Goal: Obtain resource: Download file/media

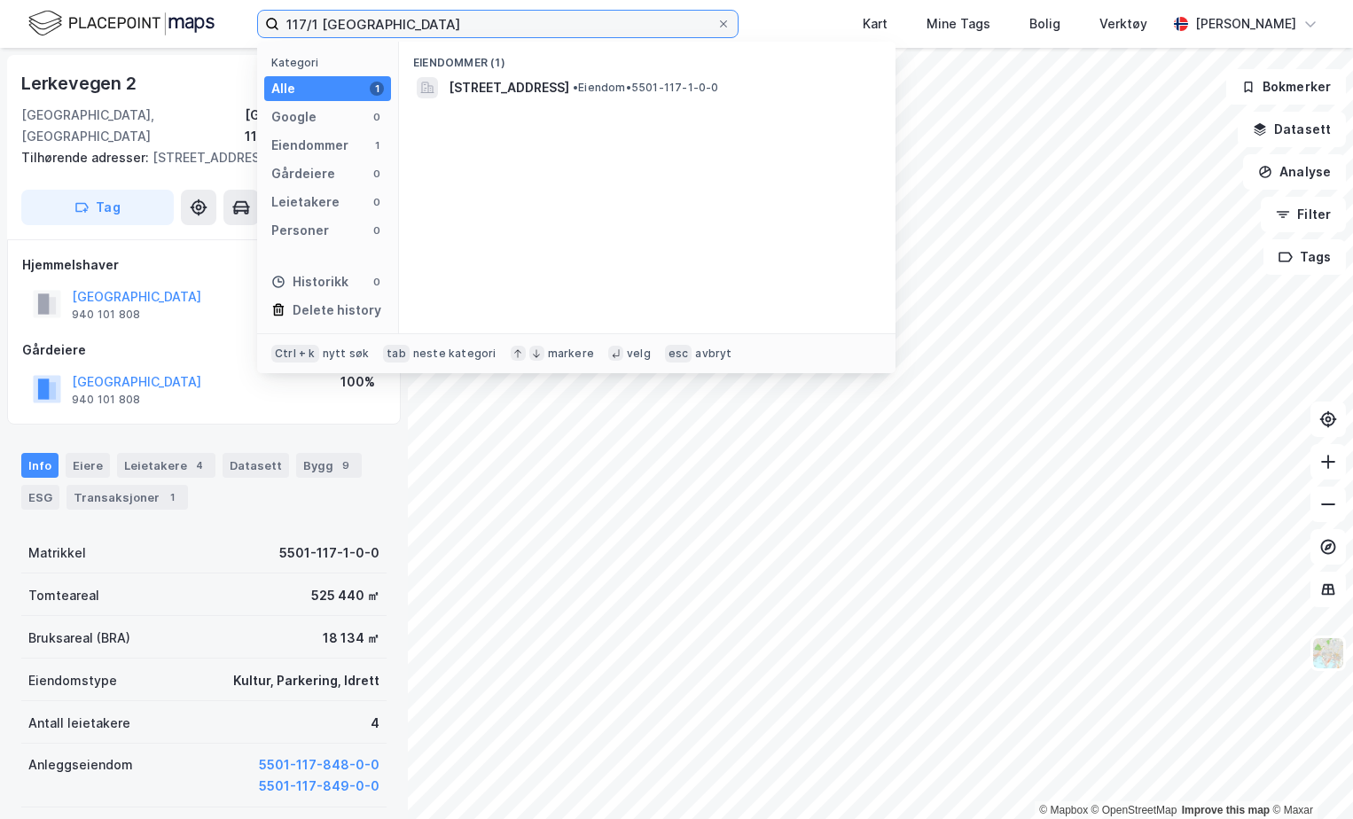
drag, startPoint x: 395, startPoint y: 24, endPoint x: 323, endPoint y: 12, distance: 73.7
click at [323, 12] on input "117/1 [GEOGRAPHIC_DATA]" at bounding box center [497, 24] width 437 height 27
type input "117/1 [GEOGRAPHIC_DATA]"
click at [499, 81] on span "[STREET_ADDRESS]" at bounding box center [508, 87] width 121 height 21
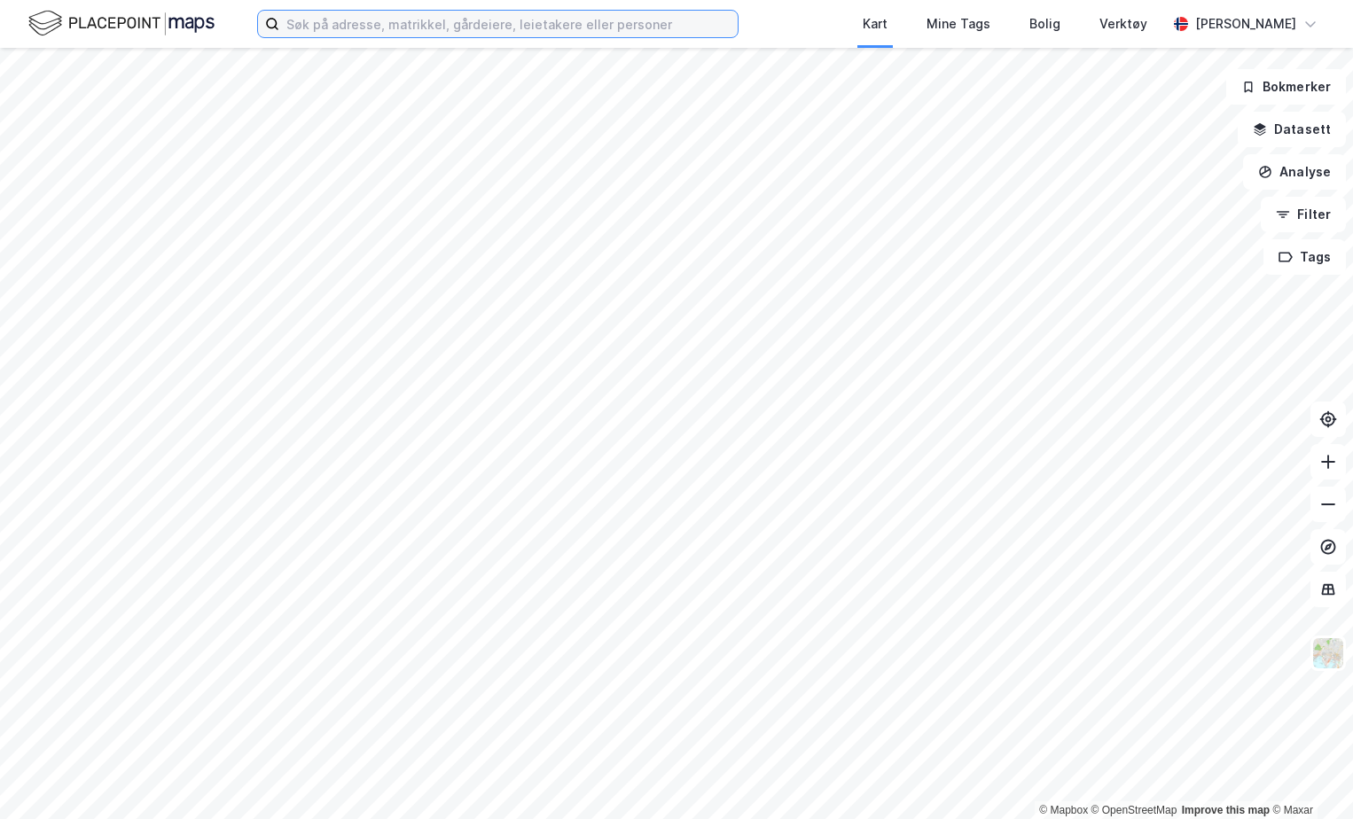
click at [313, 28] on input at bounding box center [508, 24] width 458 height 27
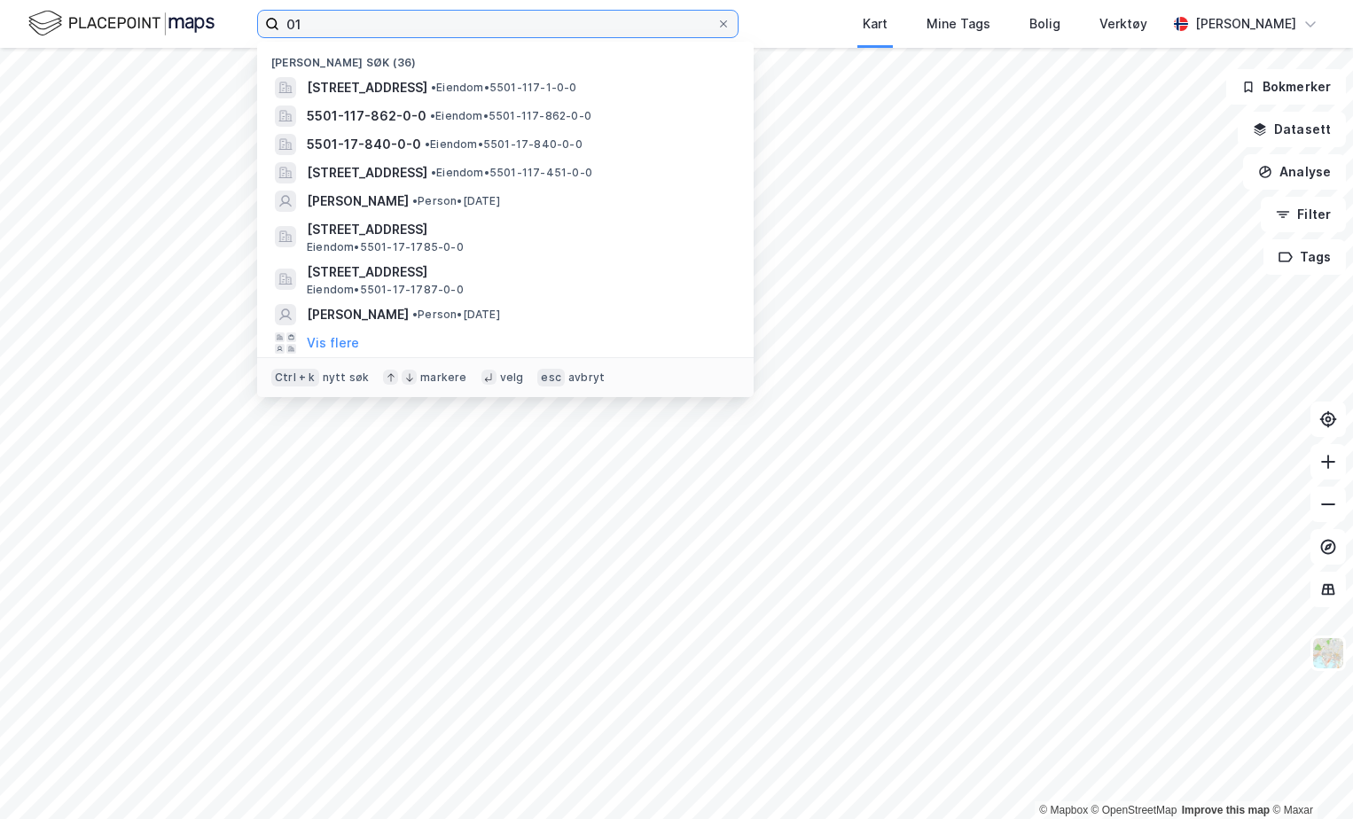
type input "0"
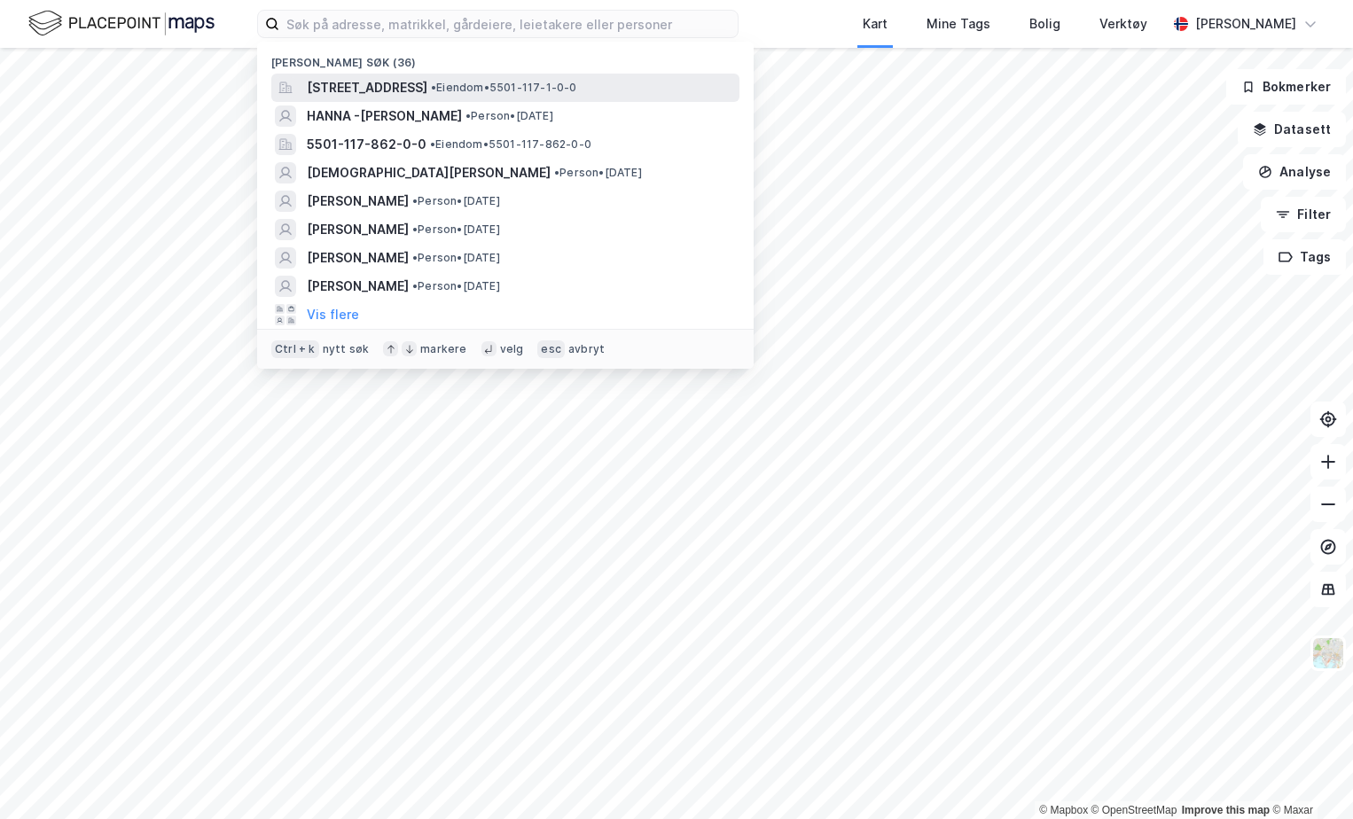
click at [427, 85] on span "[STREET_ADDRESS]" at bounding box center [367, 87] width 121 height 21
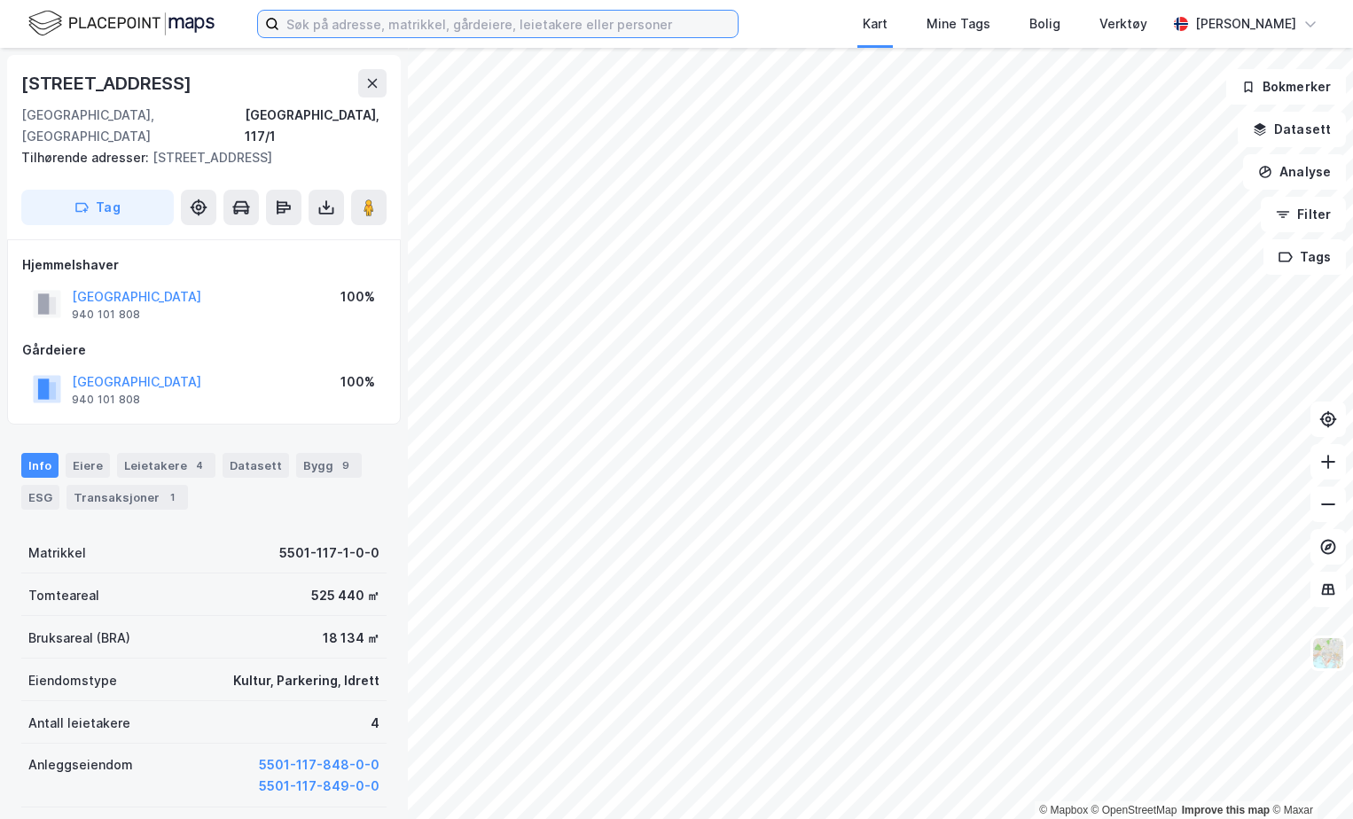
click at [468, 28] on input at bounding box center [508, 24] width 458 height 27
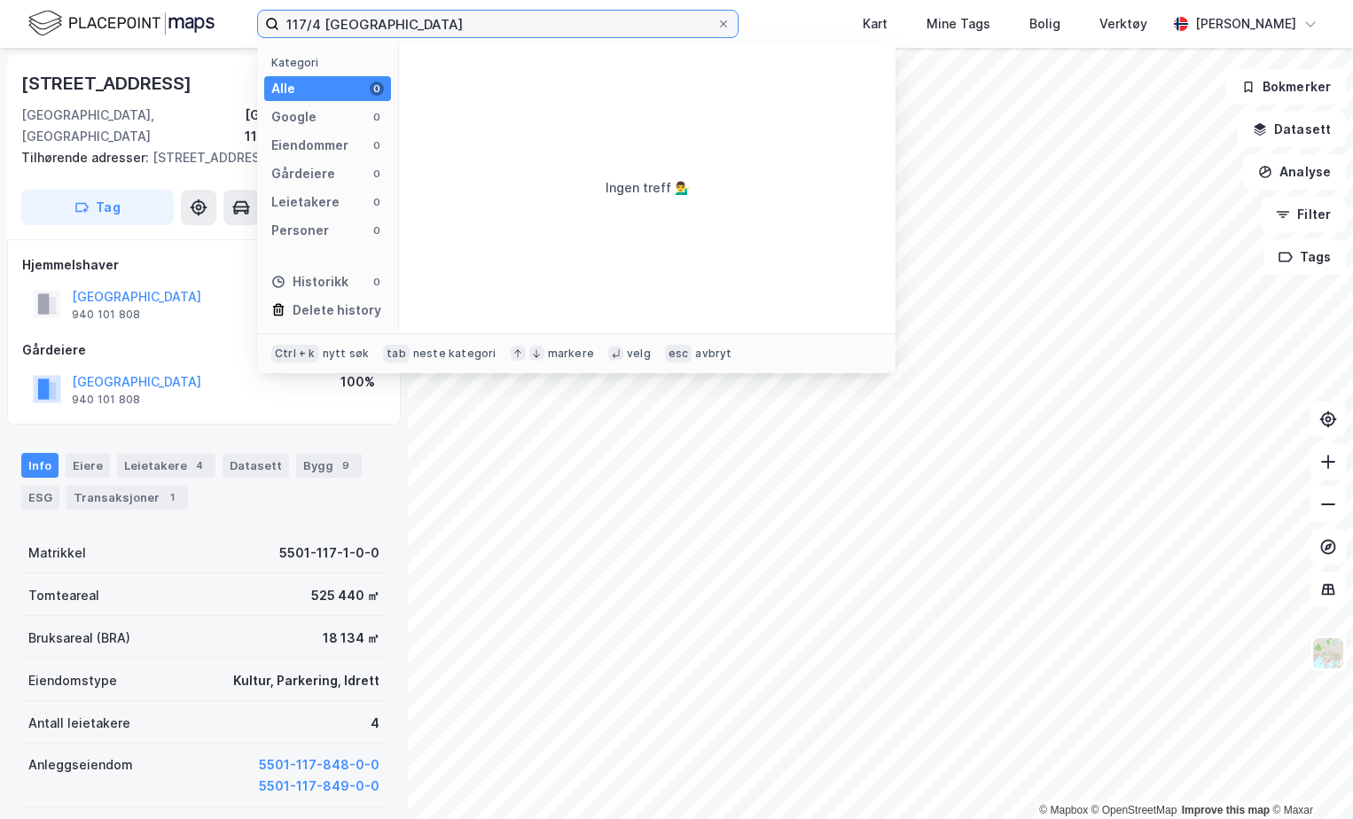
click at [313, 19] on input "117/4 tromsø" at bounding box center [497, 24] width 437 height 27
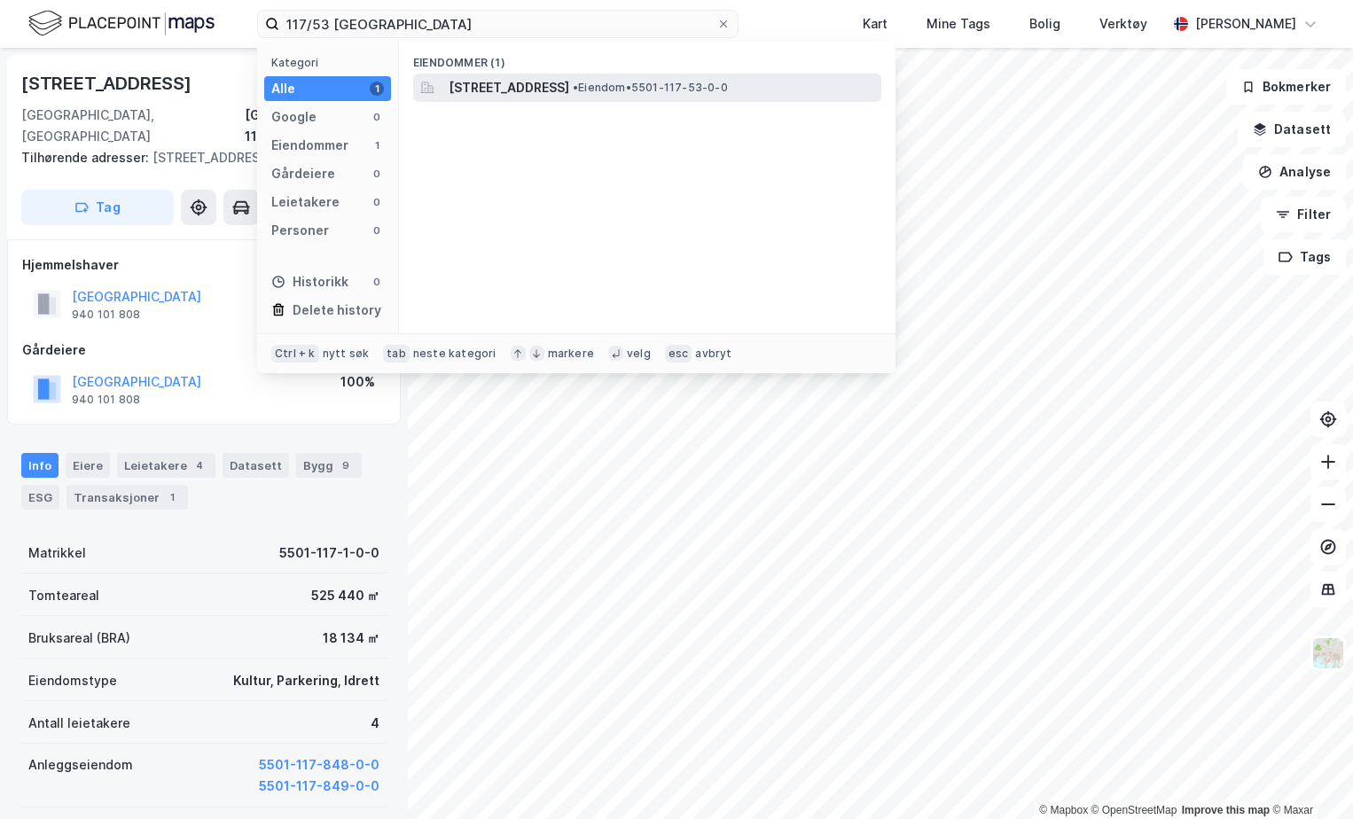
click at [569, 90] on span "Heilovegen 23, 9015, TROMSØ, TROMSØ" at bounding box center [508, 87] width 121 height 21
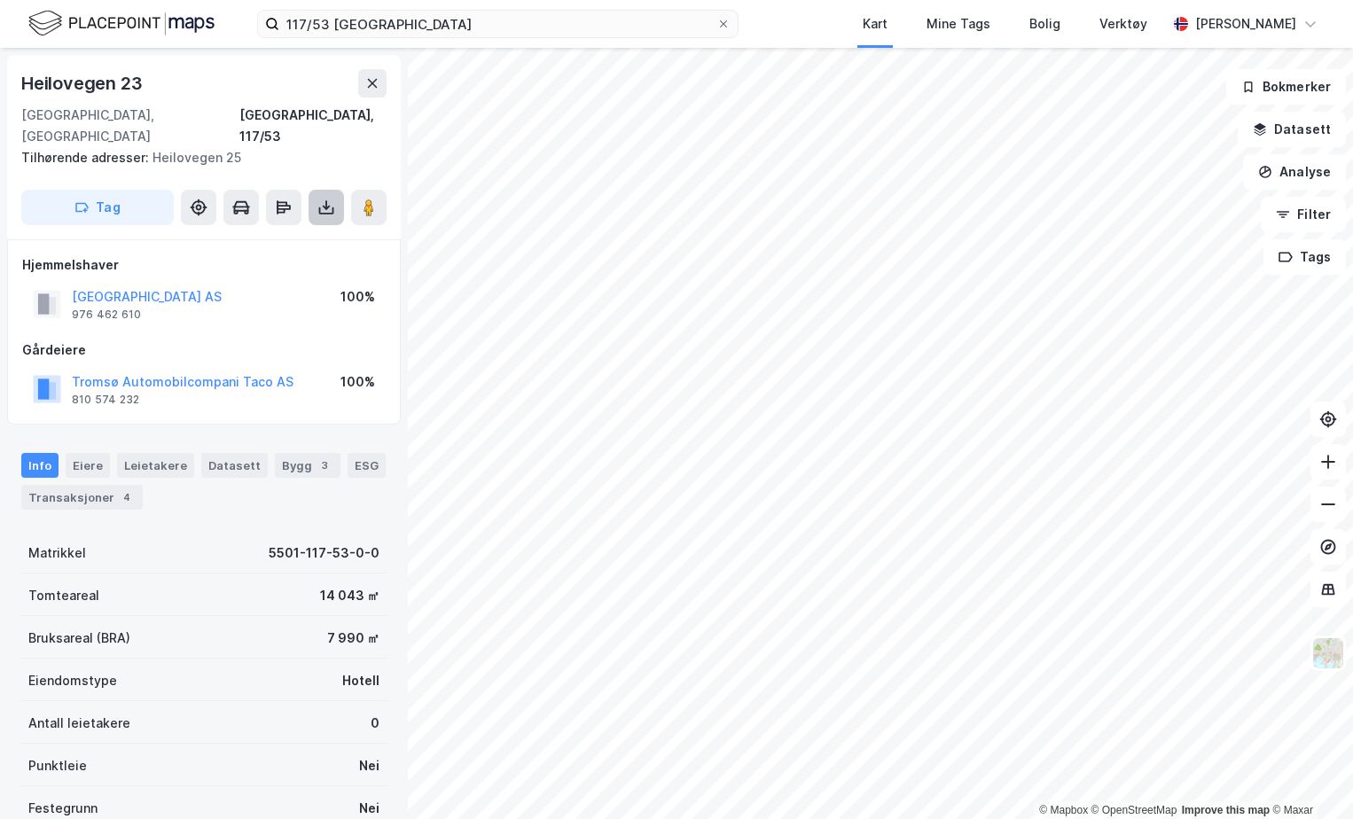
click at [314, 190] on button at bounding box center [325, 207] width 35 height 35
click at [305, 229] on div "Last ned grunnbok" at bounding box center [249, 243] width 189 height 28
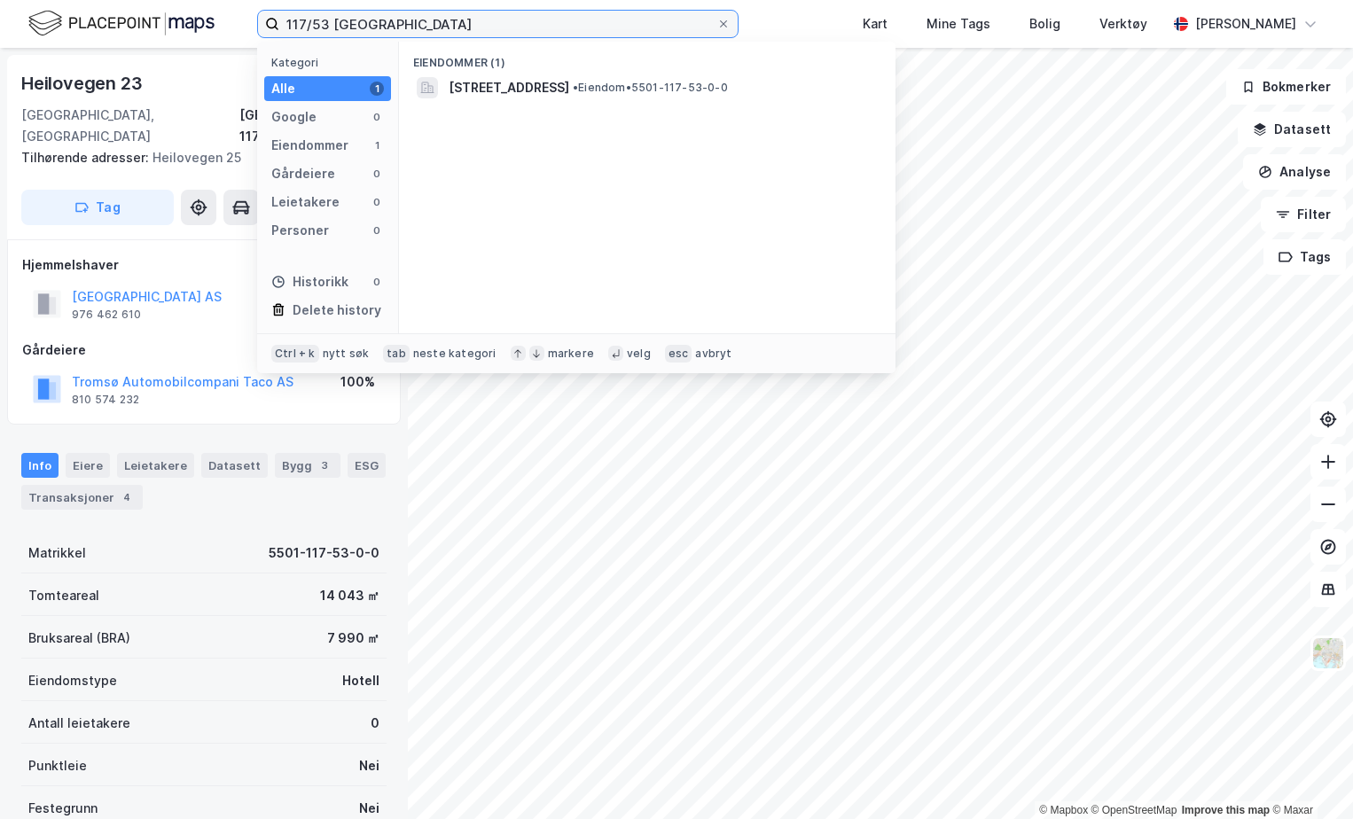
drag, startPoint x: 325, startPoint y: 26, endPoint x: 315, endPoint y: 20, distance: 11.9
click at [315, 20] on input "117/53 tromsø" at bounding box center [497, 24] width 437 height 27
drag, startPoint x: 413, startPoint y: 23, endPoint x: 339, endPoint y: 20, distance: 74.5
click at [339, 20] on input "117/725 tromsø" at bounding box center [497, 24] width 437 height 27
type input "117/725 tromsø"
